Goal: Task Accomplishment & Management: Use online tool/utility

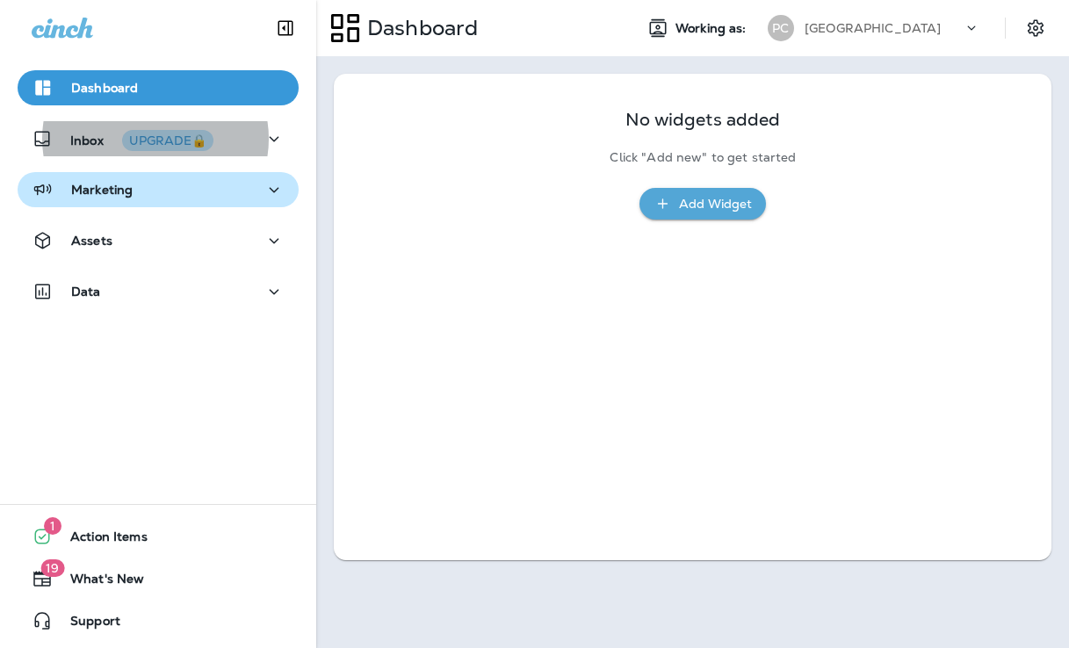
click at [161, 184] on div "Marketing" at bounding box center [158, 190] width 253 height 22
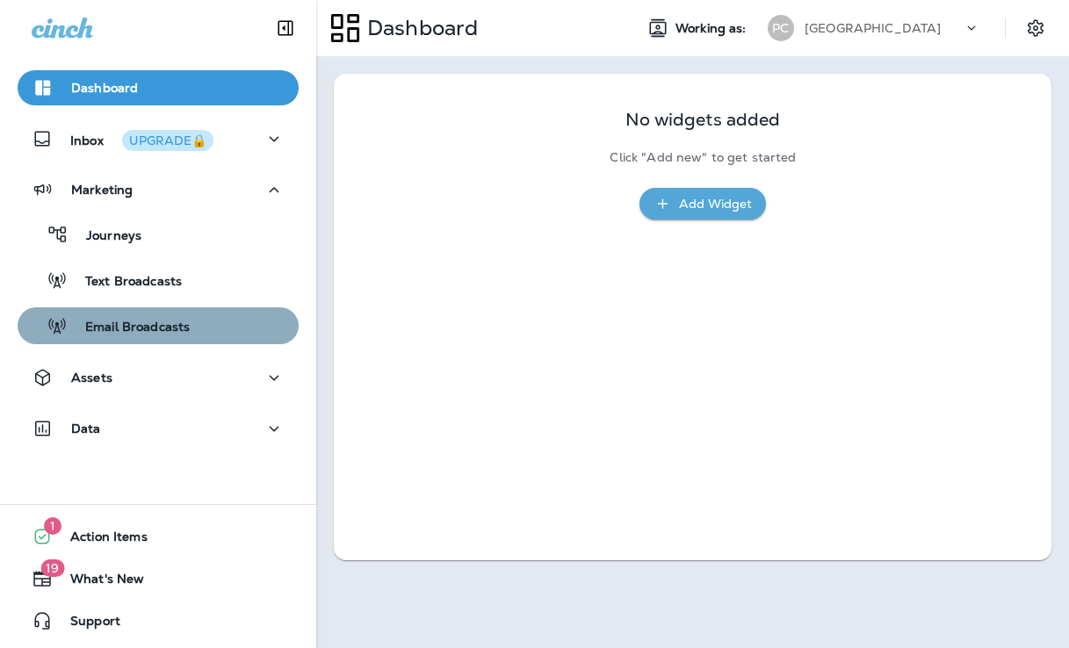
click at [182, 326] on p "Email Broadcasts" at bounding box center [129, 328] width 122 height 17
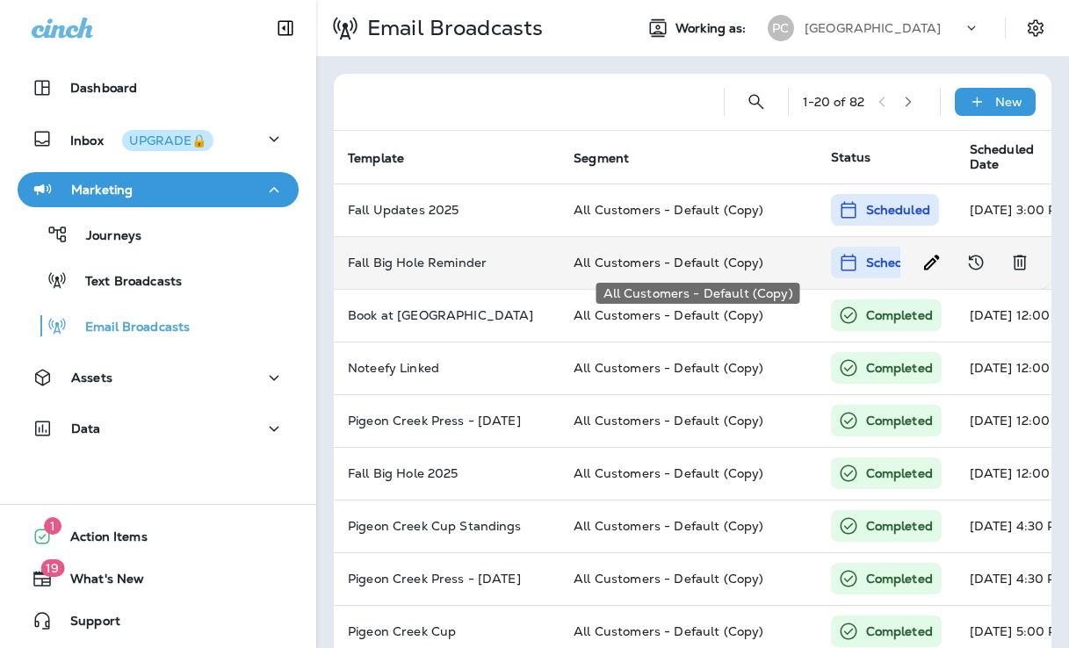
click at [713, 261] on span "All Customers - Default (Copy)" at bounding box center [669, 263] width 190 height 16
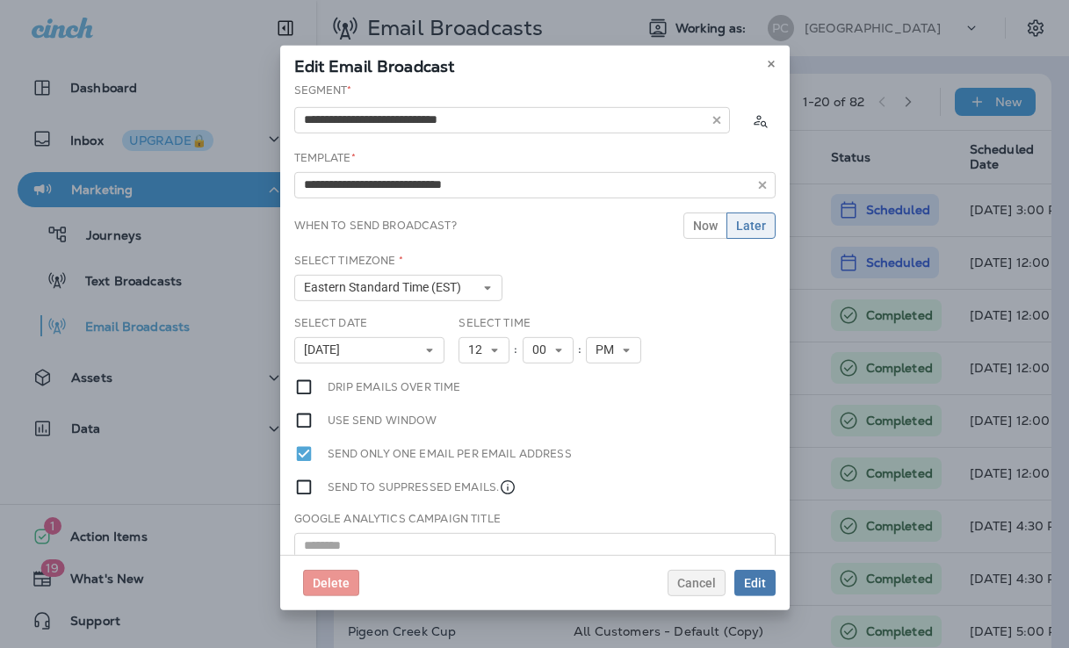
type input "**********"
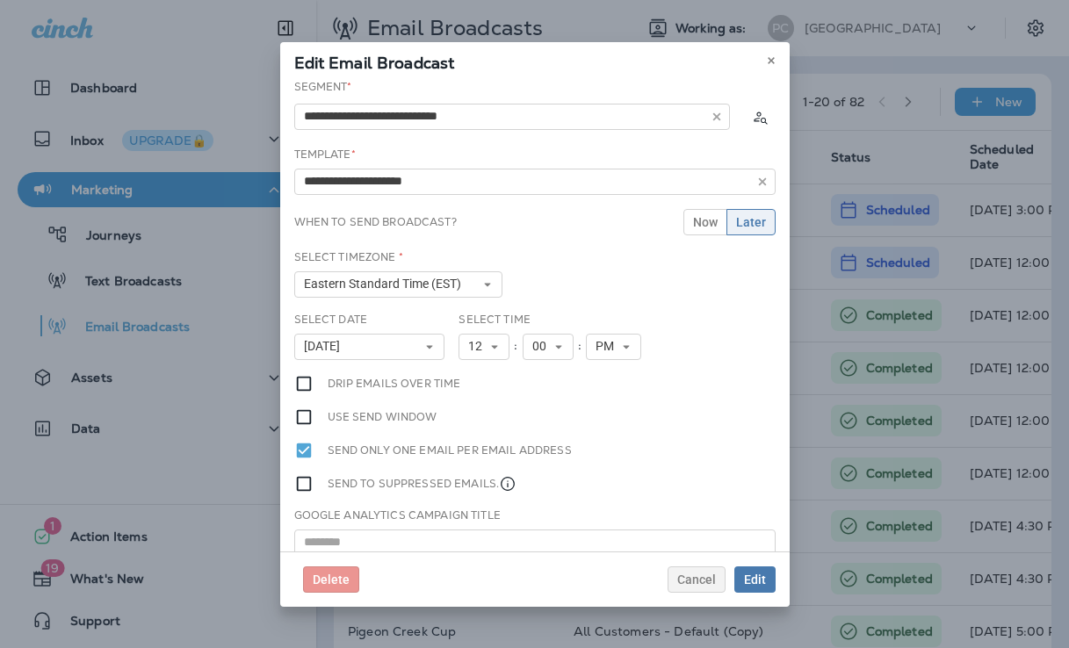
click at [767, 48] on div "Edit Email Broadcast" at bounding box center [534, 60] width 509 height 37
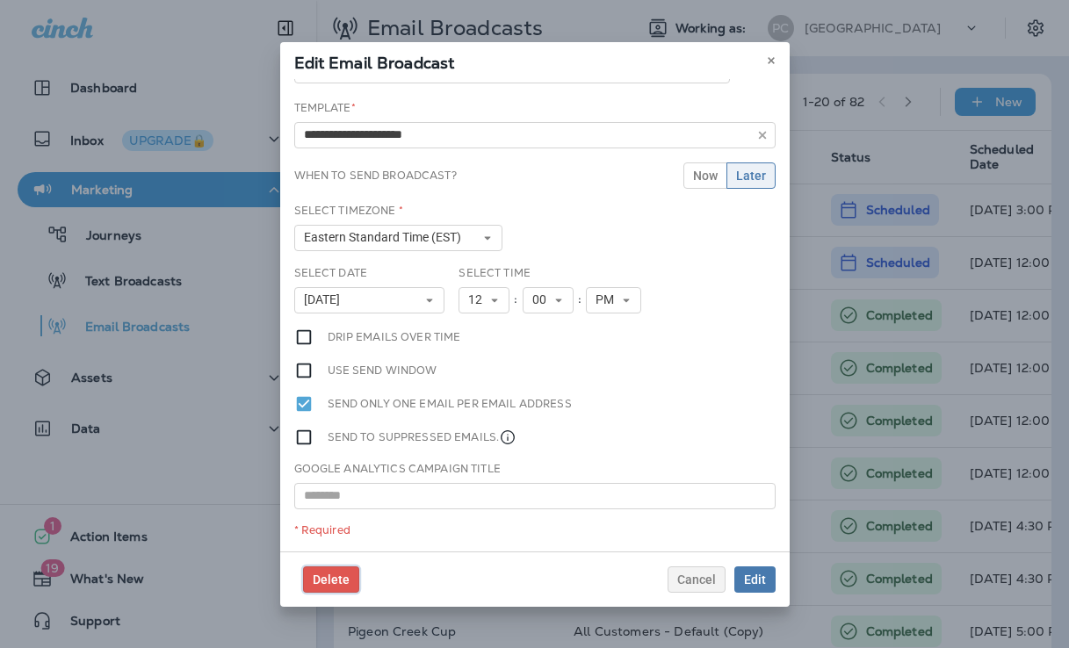
click at [336, 574] on span "Delete" at bounding box center [331, 580] width 37 height 12
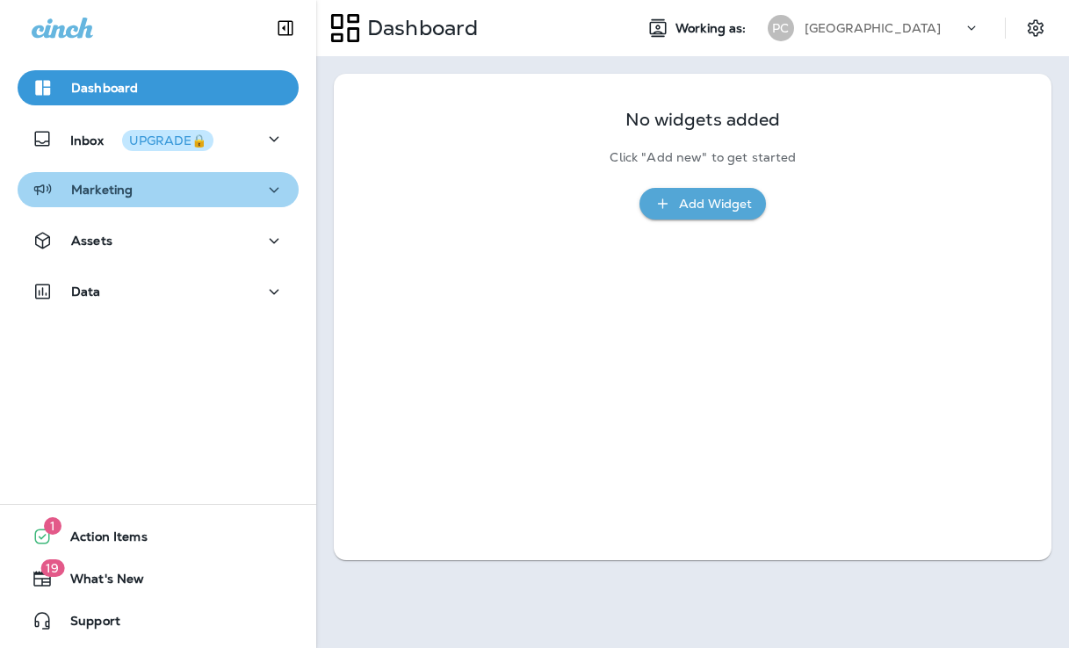
click at [209, 179] on div "Marketing" at bounding box center [158, 190] width 253 height 22
